Goal: Information Seeking & Learning: Learn about a topic

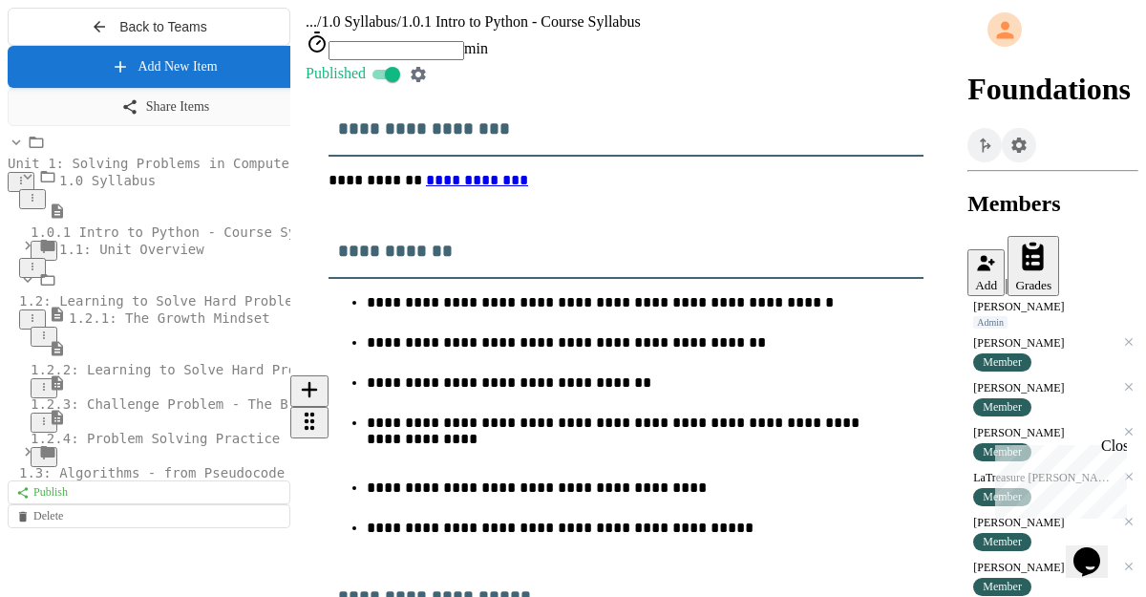
scroll to position [458, 0]
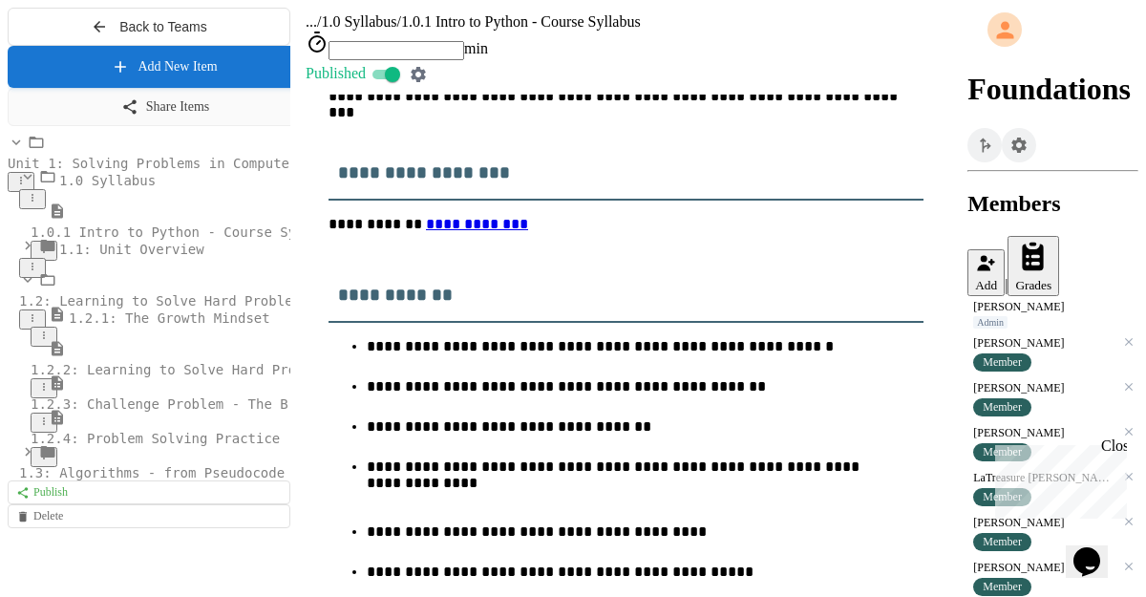
click at [140, 257] on span "1.1: Unit Overview" at bounding box center [131, 249] width 145 height 15
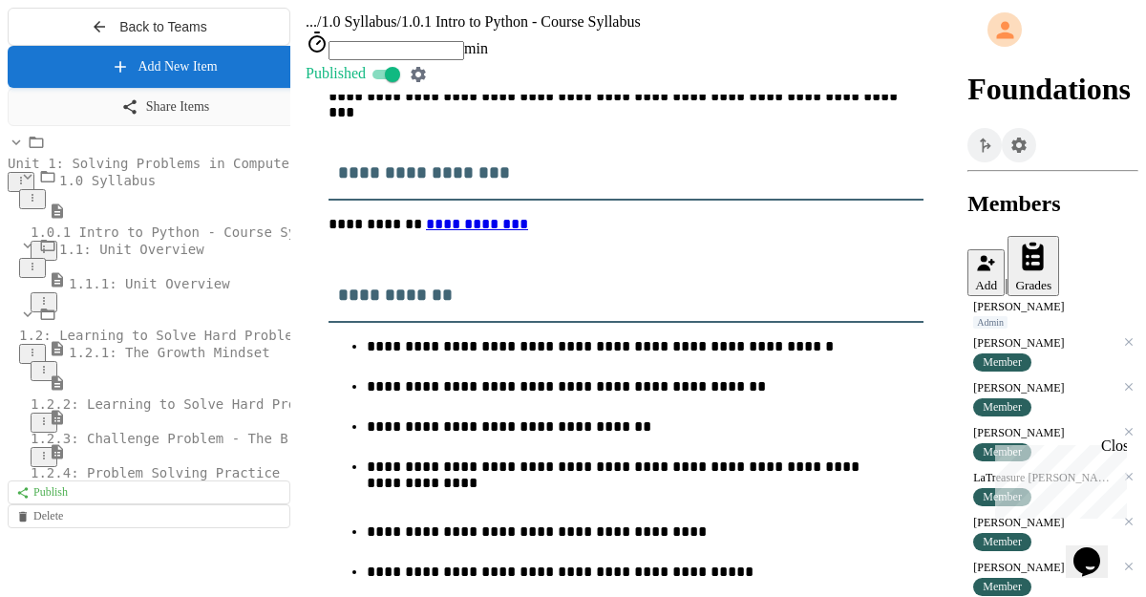
click at [38, 272] on icon at bounding box center [32, 266] width 11 height 11
click at [174, 596] on div at bounding box center [573, 604] width 1130 height 0
click at [27, 186] on icon at bounding box center [20, 180] width 11 height 11
click at [125, 596] on div at bounding box center [573, 604] width 1130 height 0
click at [38, 358] on icon at bounding box center [32, 352] width 11 height 11
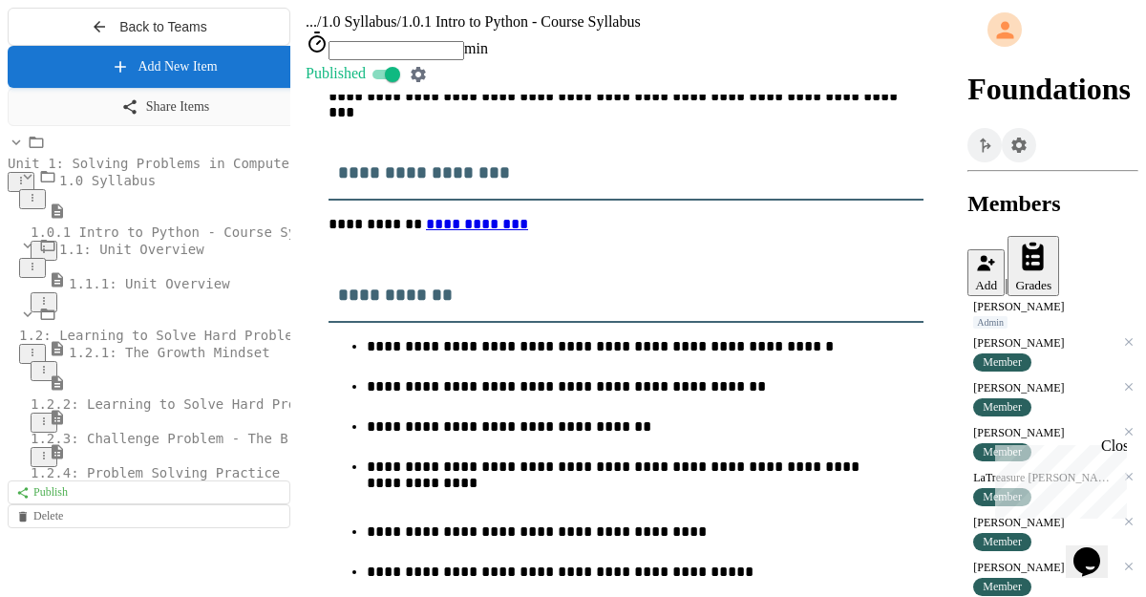
click at [46, 596] on div at bounding box center [573, 604] width 1130 height 0
click at [50, 375] on icon at bounding box center [43, 369] width 11 height 11
click at [453, 596] on div at bounding box center [573, 604] width 1130 height 0
click at [143, 188] on span "1.0 Syllabus" at bounding box center [107, 180] width 96 height 15
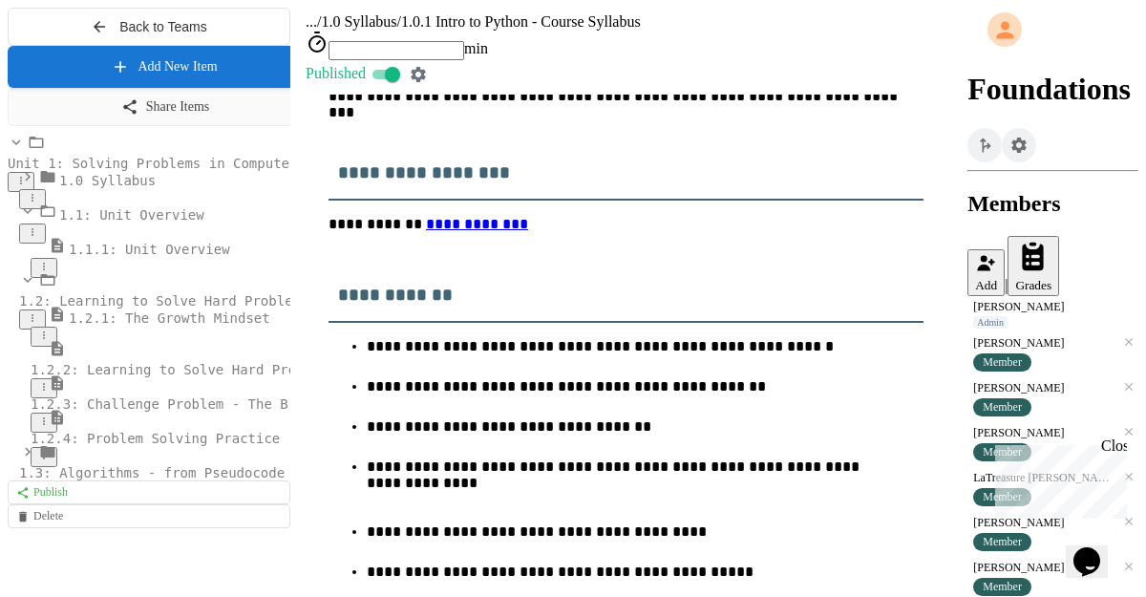
click at [71, 171] on span "Unit 1: Solving Problems in Computer Science" at bounding box center [185, 163] width 354 height 15
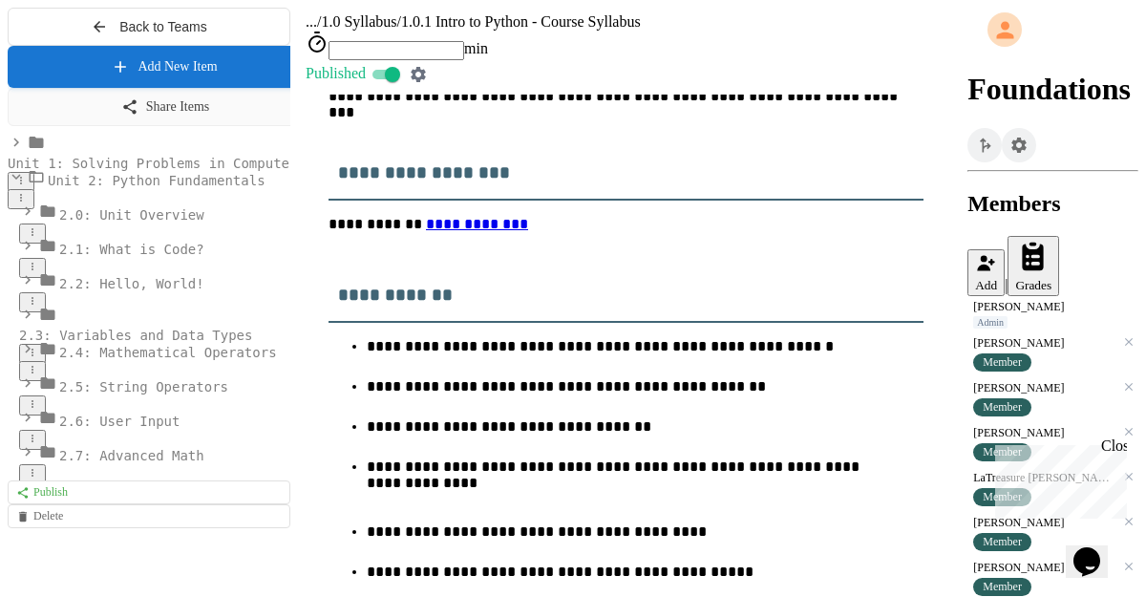
click at [119, 192] on div "Unit 1: Solving Problems in Computer Science" at bounding box center [149, 163] width 283 height 58
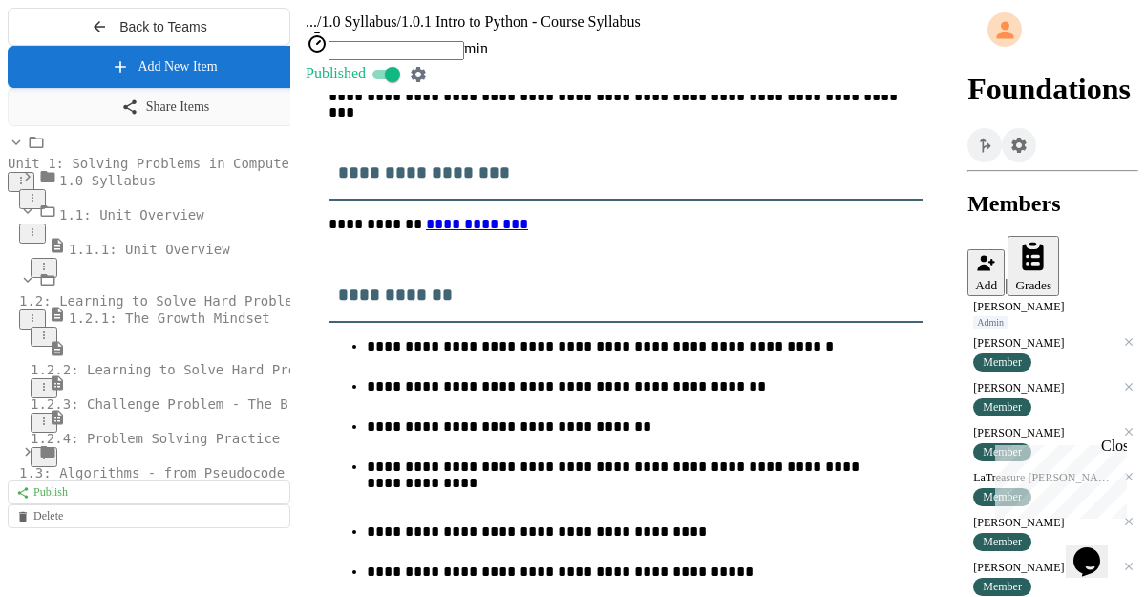
click at [107, 188] on span "1.0 Syllabus" at bounding box center [107, 180] width 96 height 15
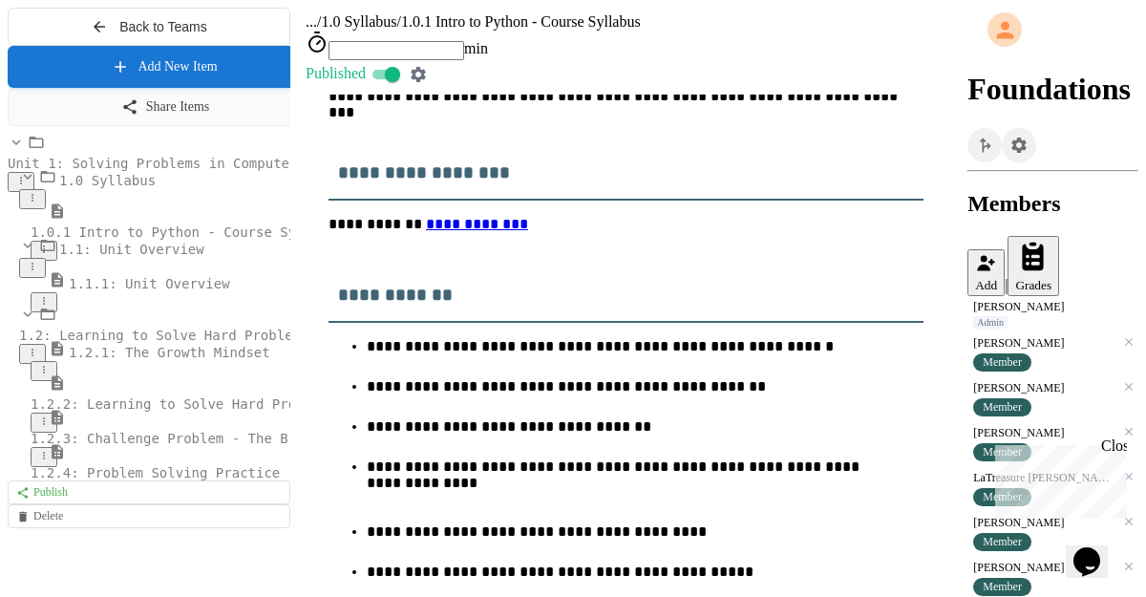
click at [97, 188] on span "1.0 Syllabus" at bounding box center [107, 180] width 96 height 15
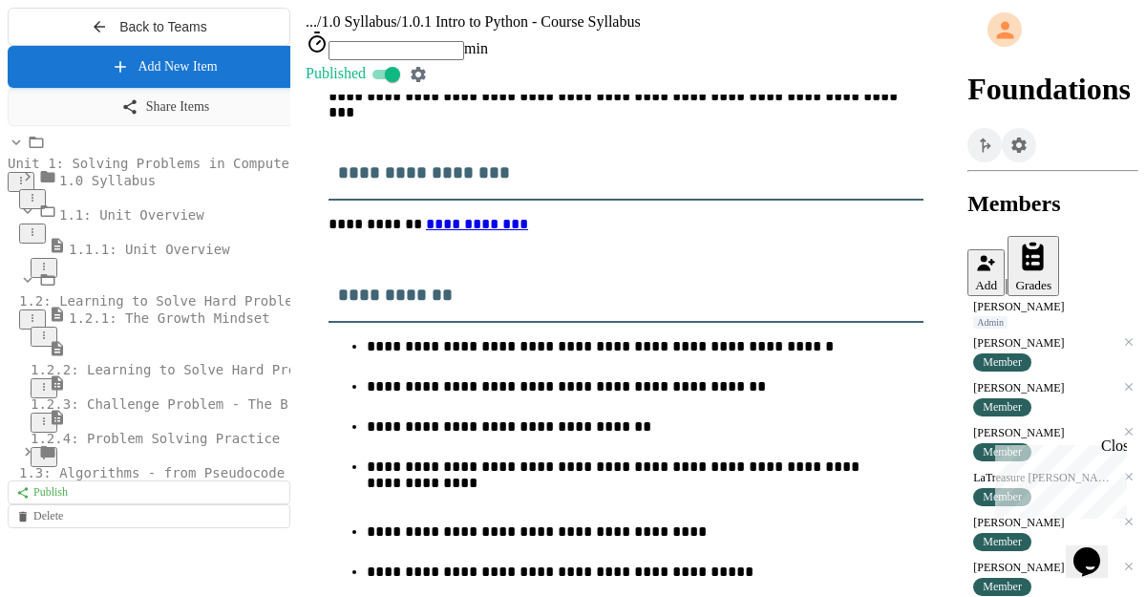
click at [97, 188] on span "1.0 Syllabus" at bounding box center [107, 180] width 96 height 15
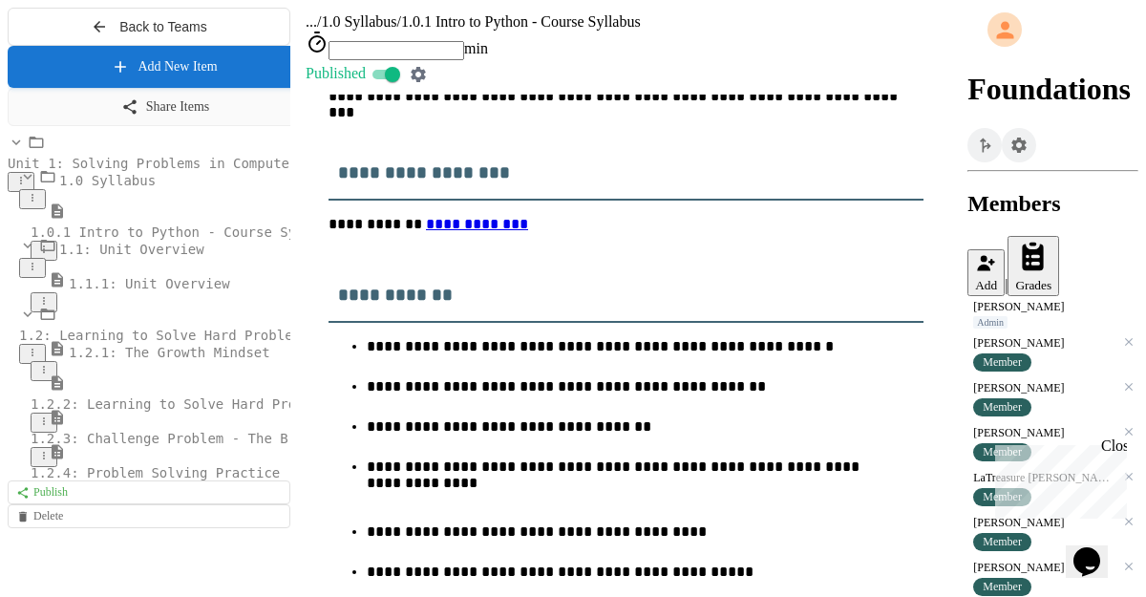
click at [38, 203] on icon at bounding box center [32, 197] width 11 height 11
click at [58, 596] on div at bounding box center [573, 604] width 1130 height 0
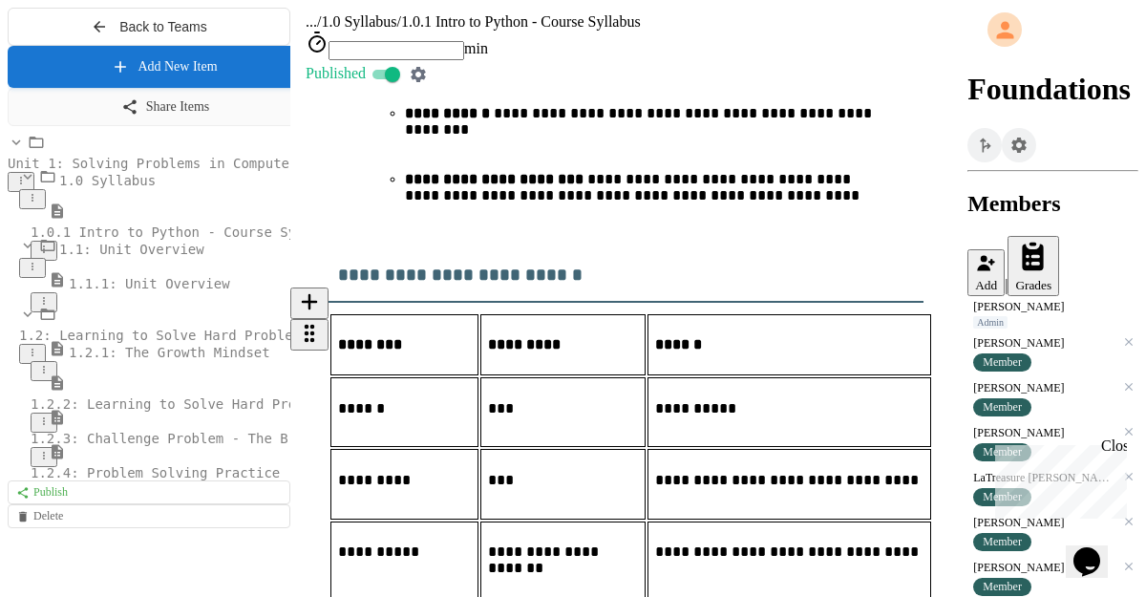
scroll to position [1870, 0]
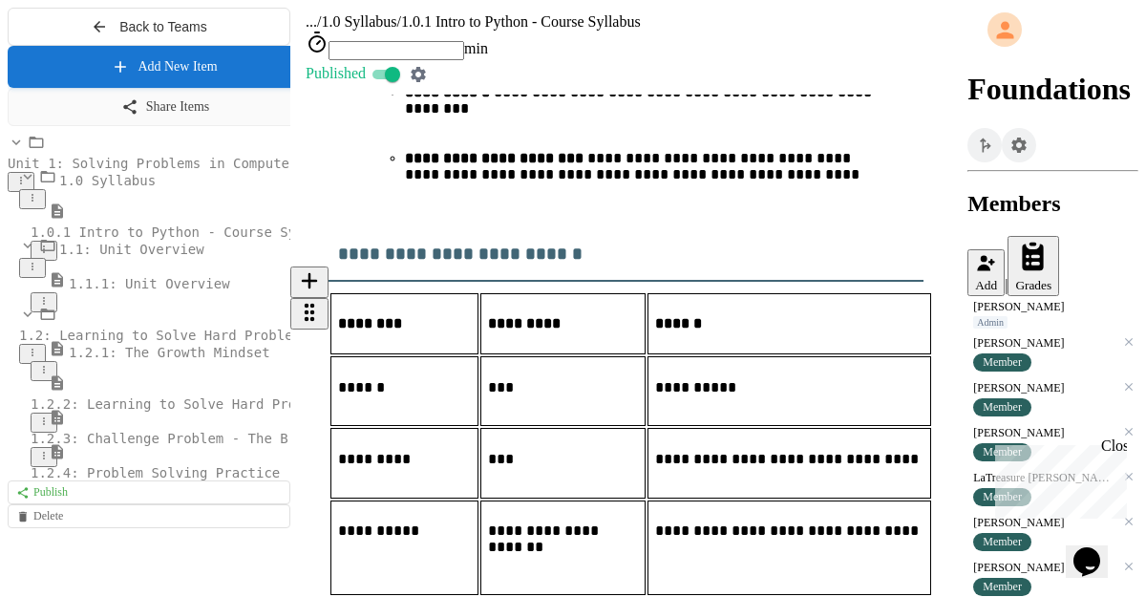
select select "*******"
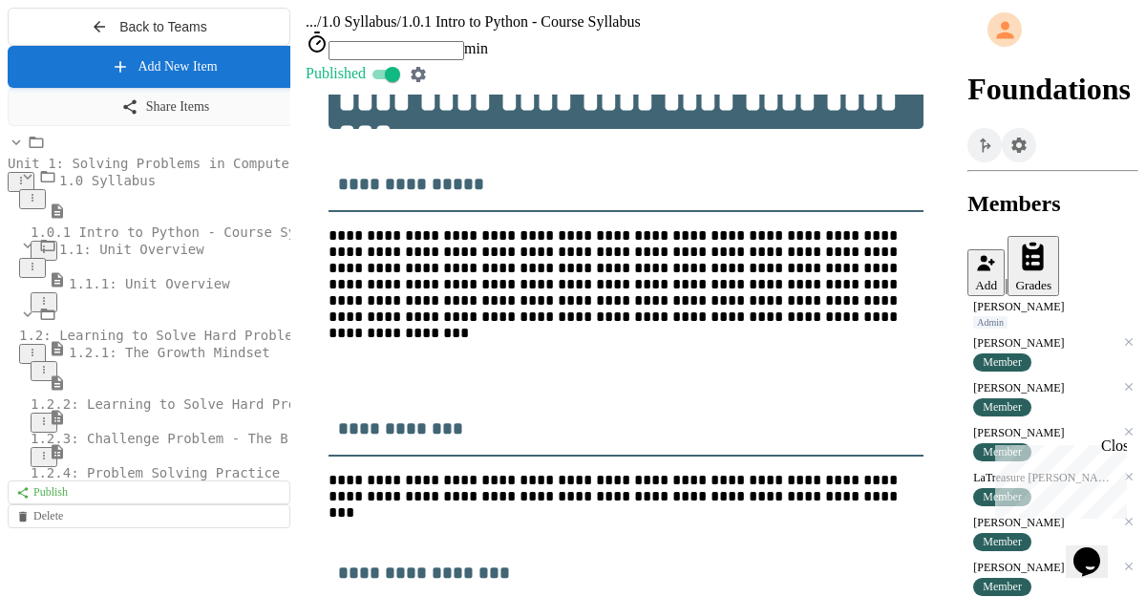
scroll to position [0, 0]
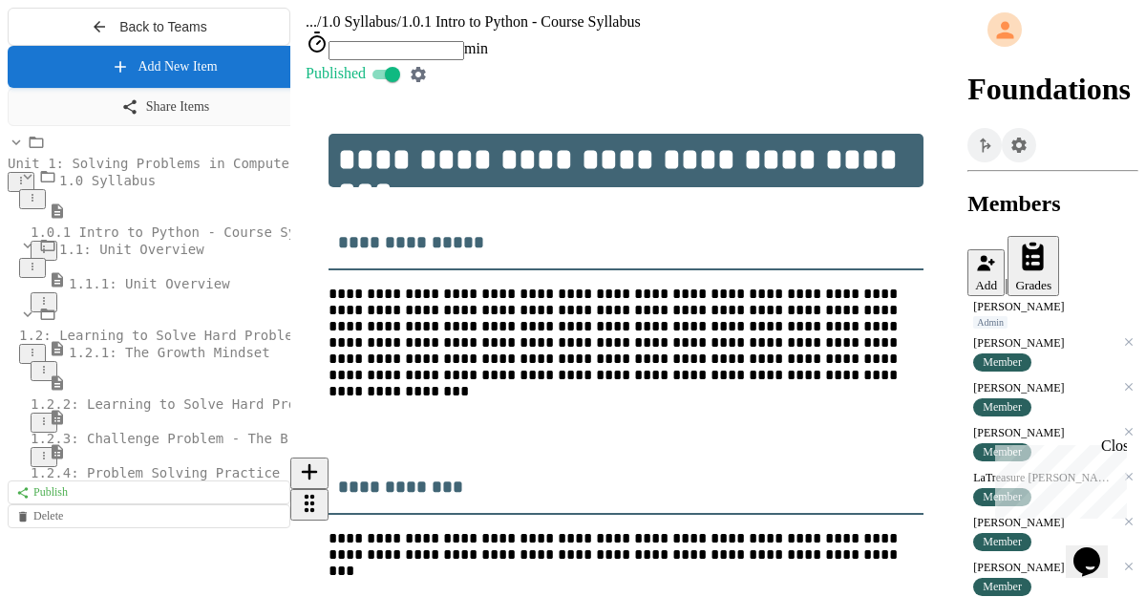
click at [897, 530] on p "**********" at bounding box center [625, 555] width 595 height 50
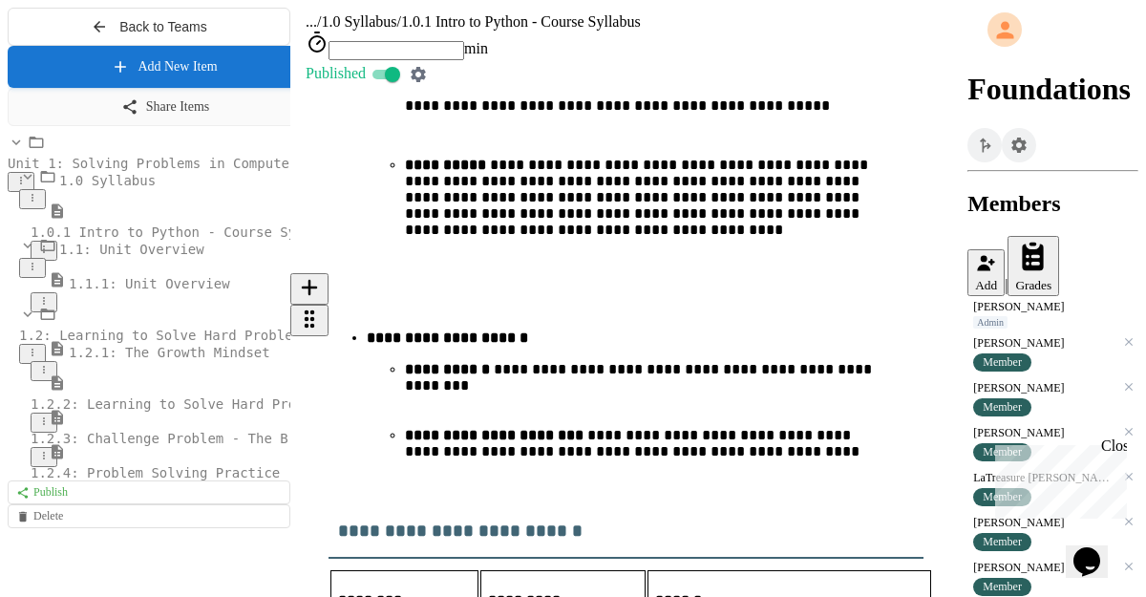
scroll to position [1595, 0]
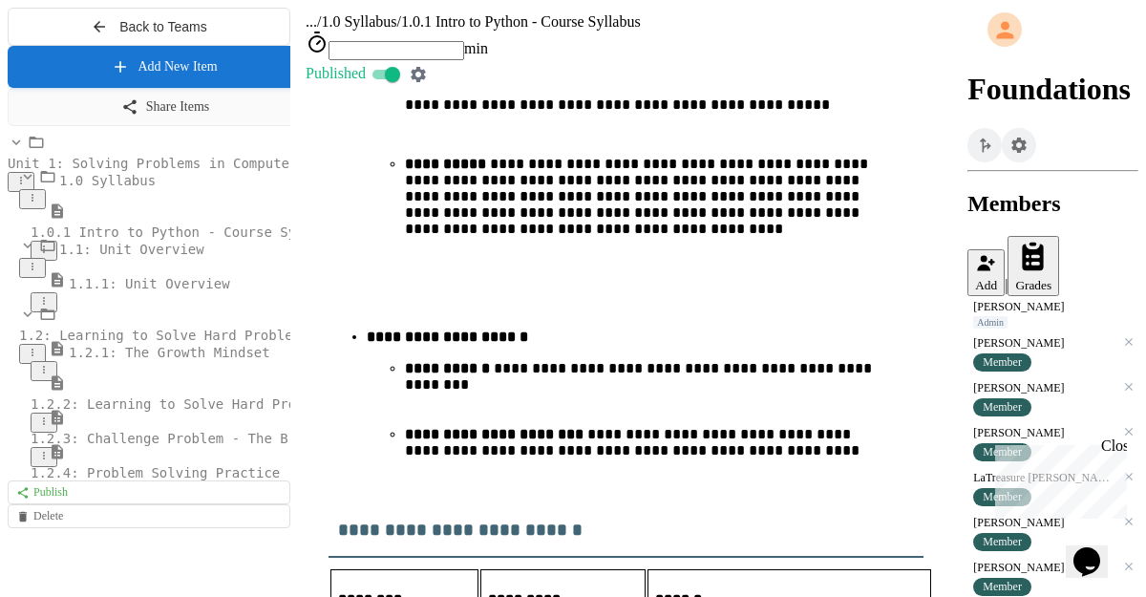
click at [136, 360] on span "1.2.1: The Growth Mindset" at bounding box center [169, 352] width 201 height 15
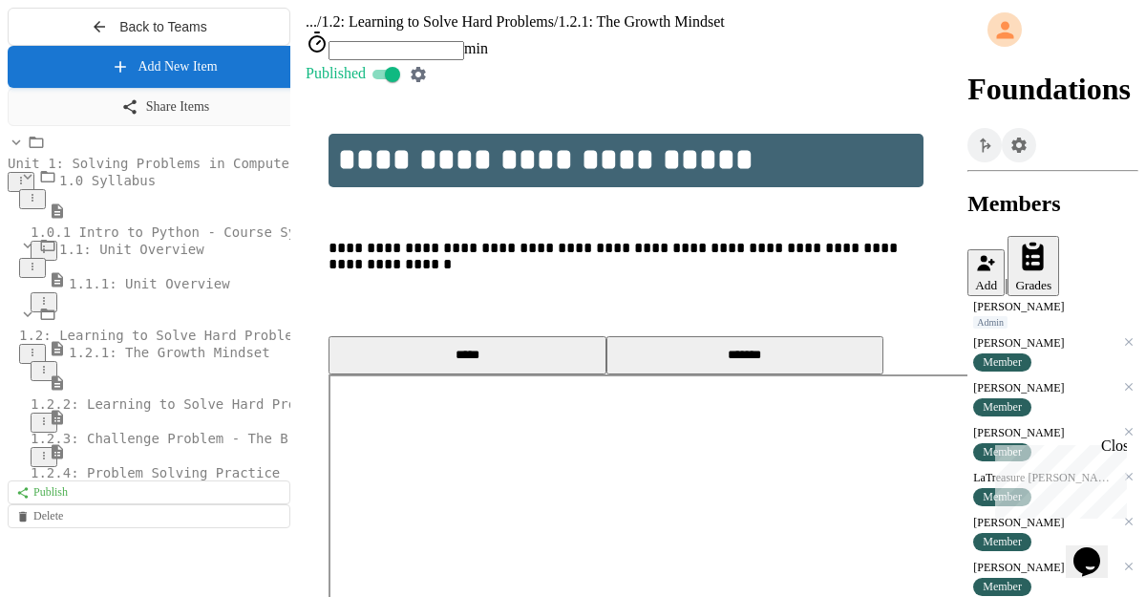
click at [139, 240] on span "1.0.1 Intro to Python - Course Syllabus" at bounding box center [188, 231] width 314 height 15
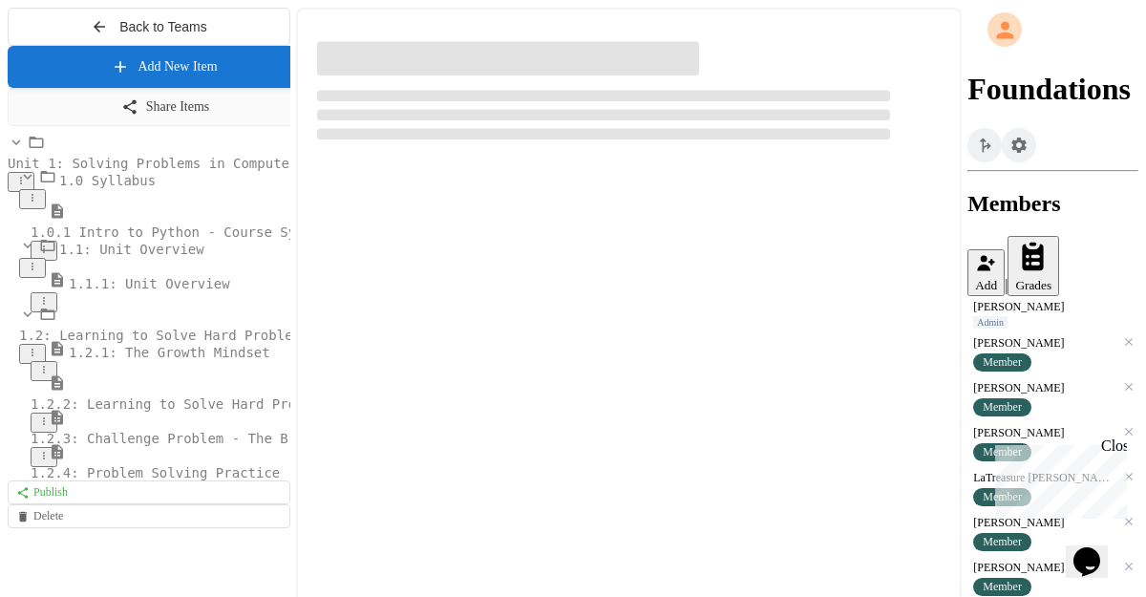
click at [131, 171] on span "Unit 1: Solving Problems in Computer Science" at bounding box center [185, 163] width 354 height 15
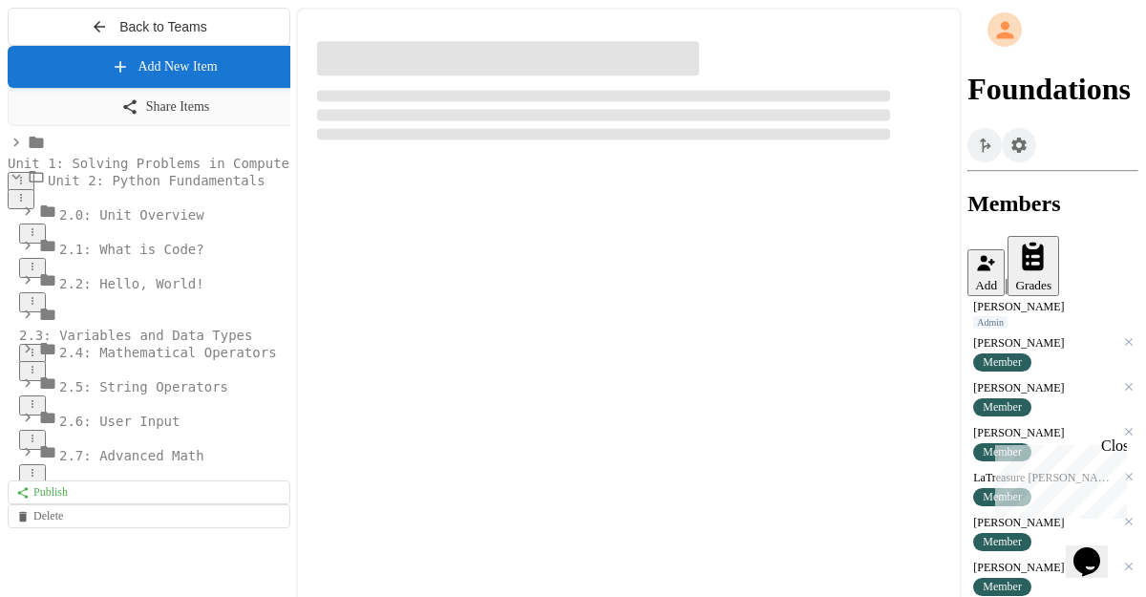
select select "*******"
